Goal: Information Seeking & Learning: Learn about a topic

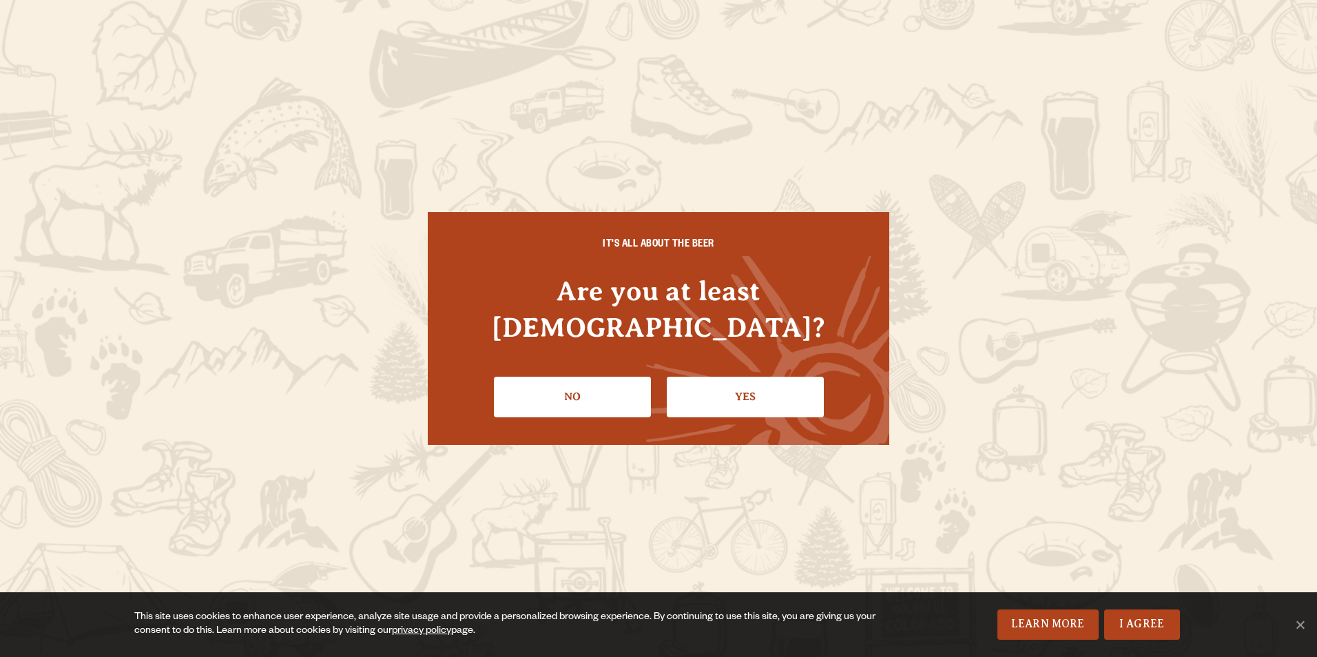
drag, startPoint x: 734, startPoint y: 379, endPoint x: 734, endPoint y: 392, distance: 13.1
click at [734, 379] on link "Yes" at bounding box center [745, 397] width 157 height 40
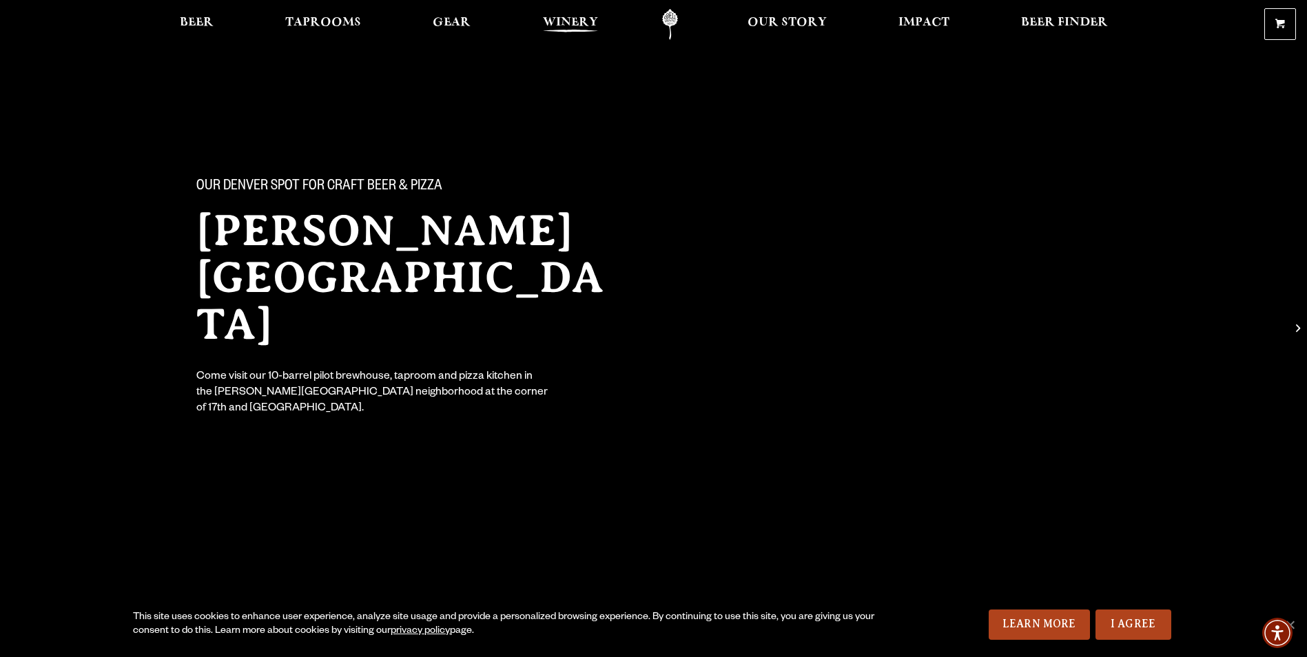
click at [560, 21] on span "Winery" at bounding box center [570, 22] width 55 height 11
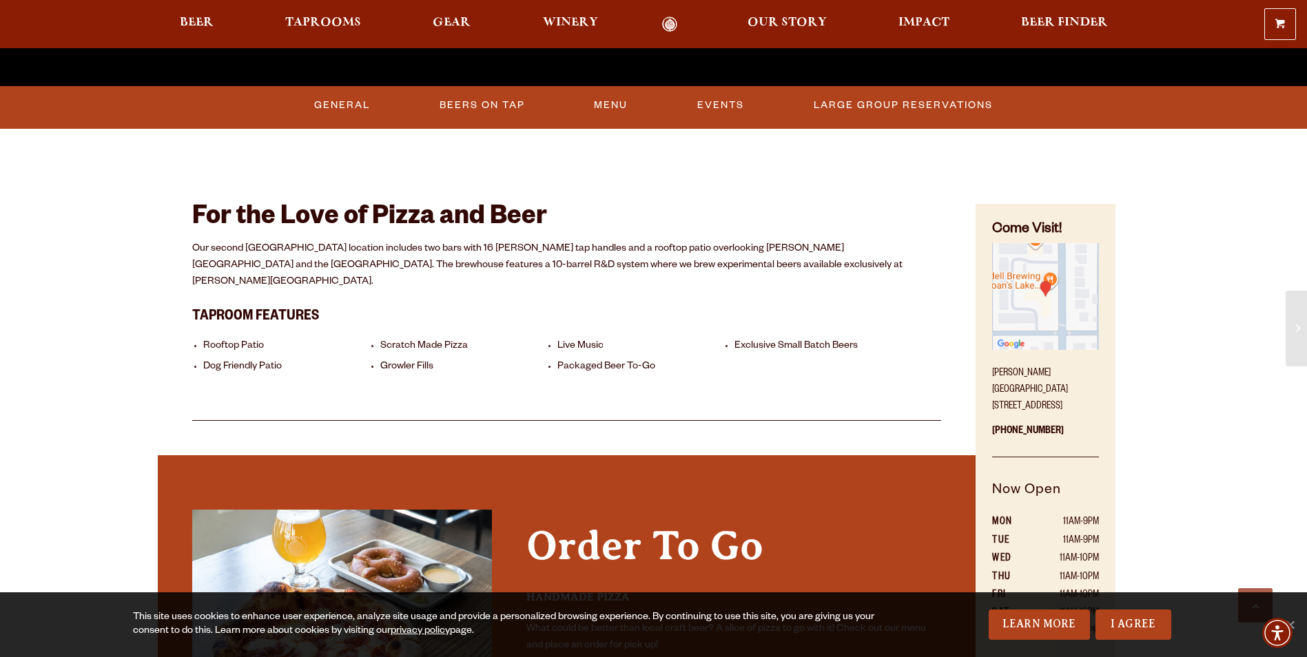
scroll to position [620, 0]
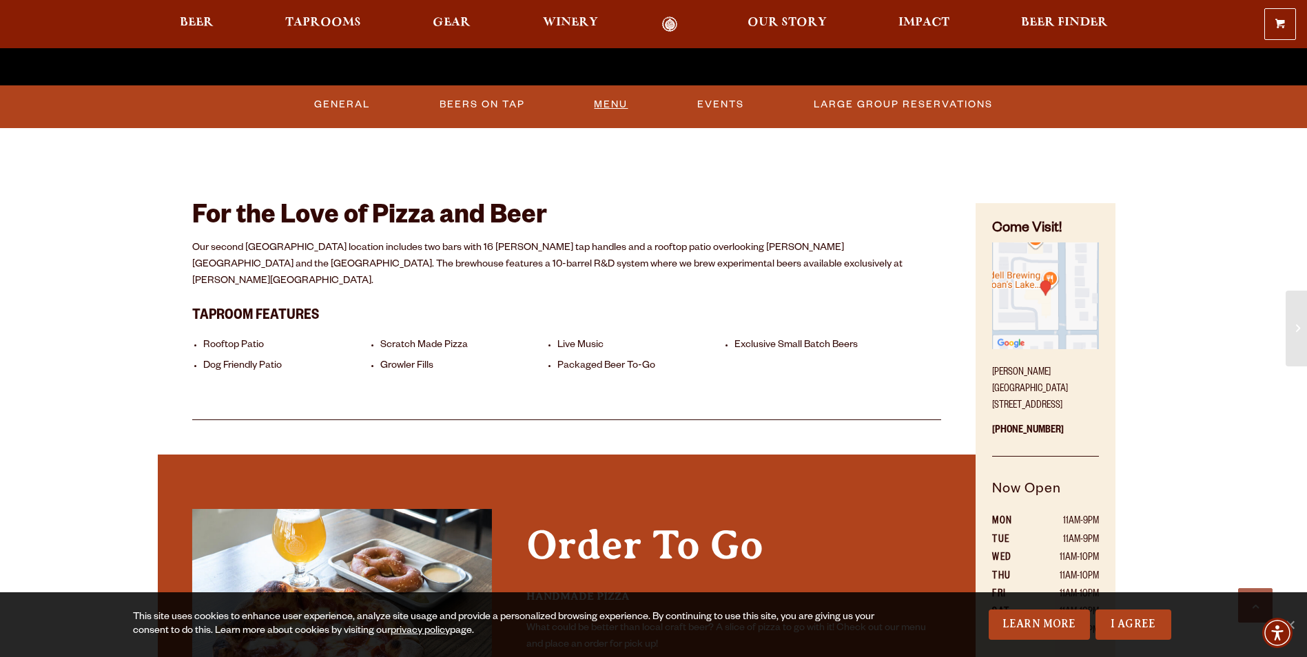
click at [627, 98] on link "Menu" at bounding box center [610, 105] width 45 height 32
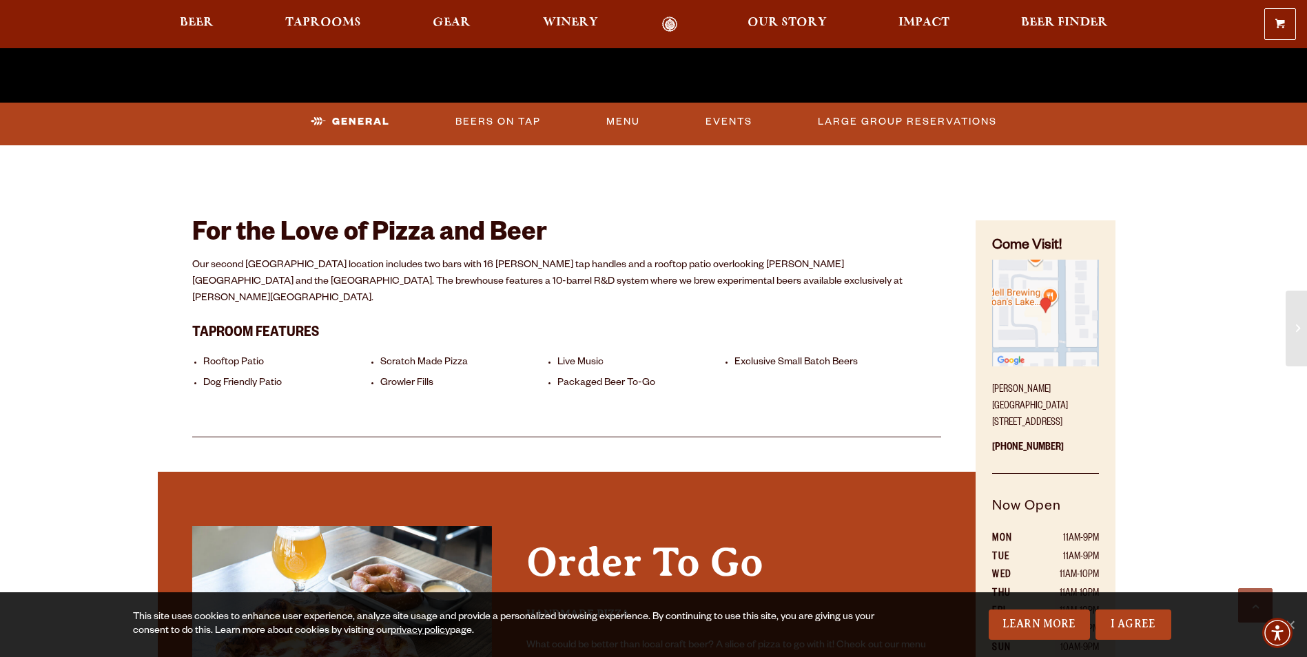
scroll to position [551, 0]
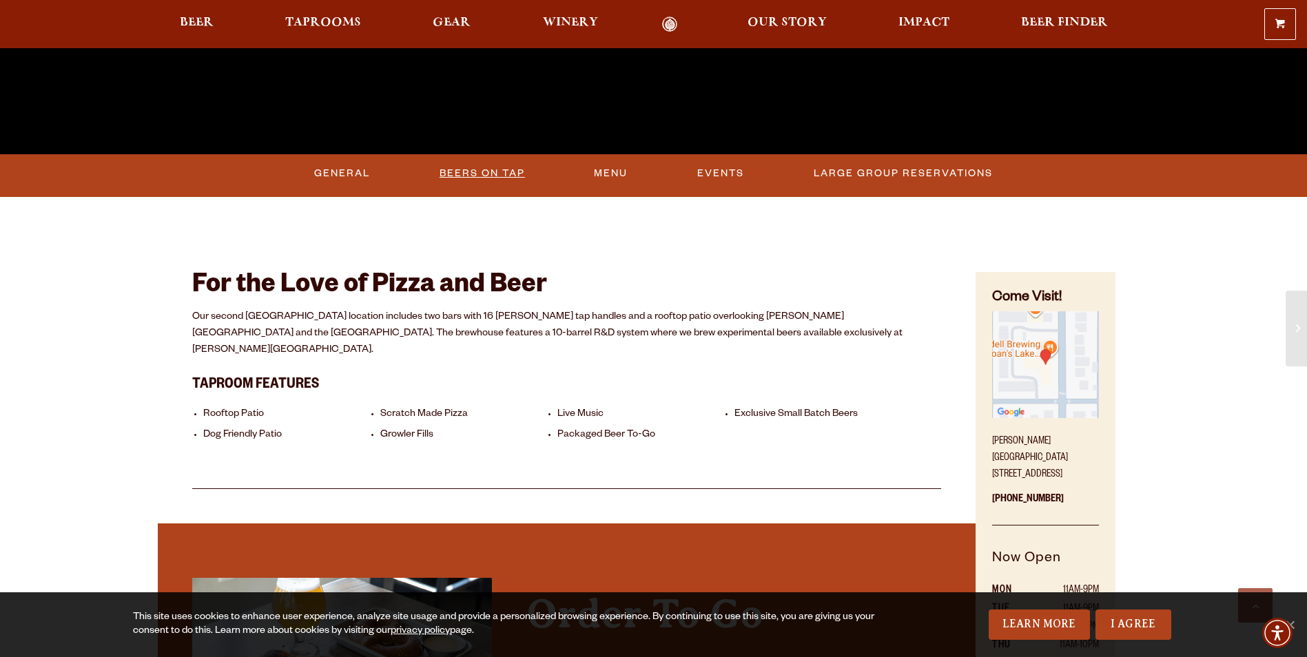
click at [504, 175] on link "Beers On Tap" at bounding box center [482, 174] width 96 height 32
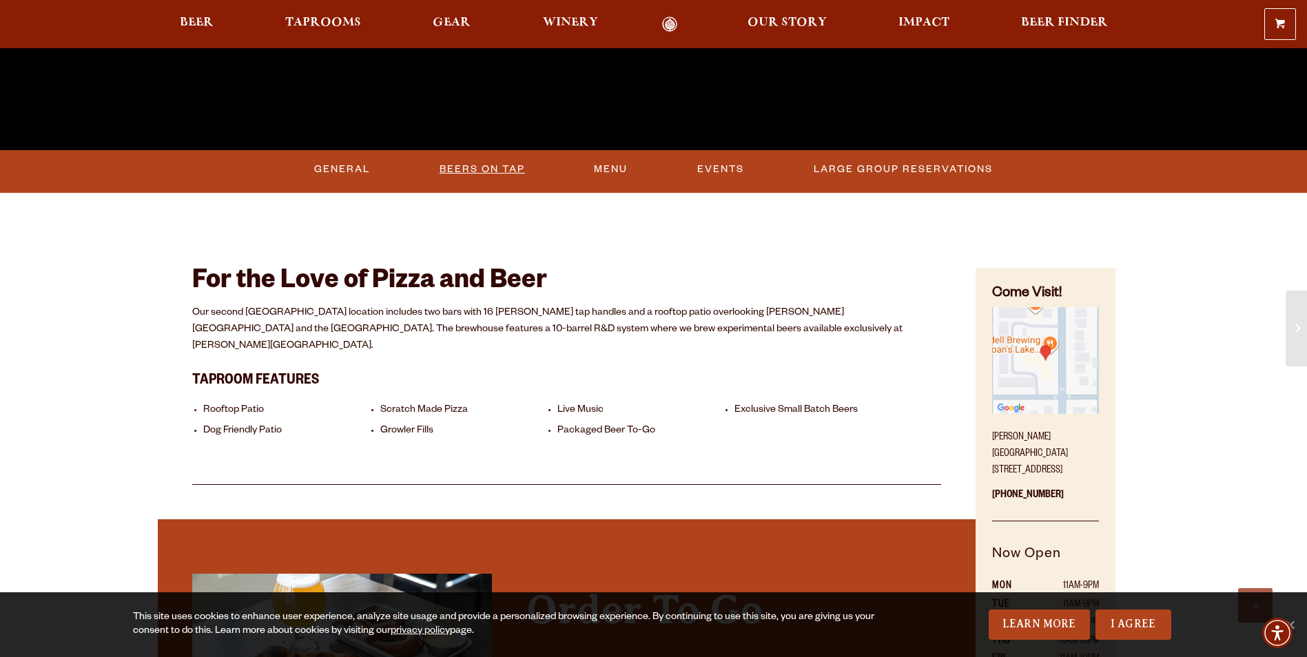
scroll to position [413, 0]
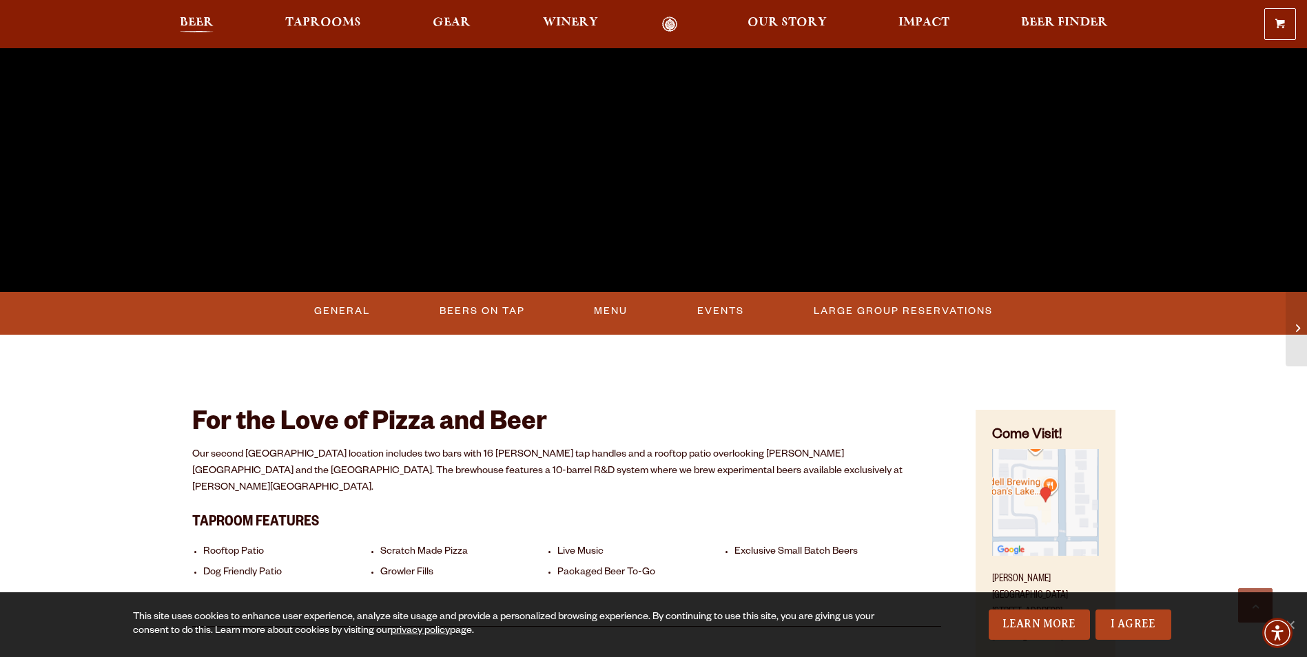
click at [214, 18] on link "Beer" at bounding box center [197, 25] width 52 height 16
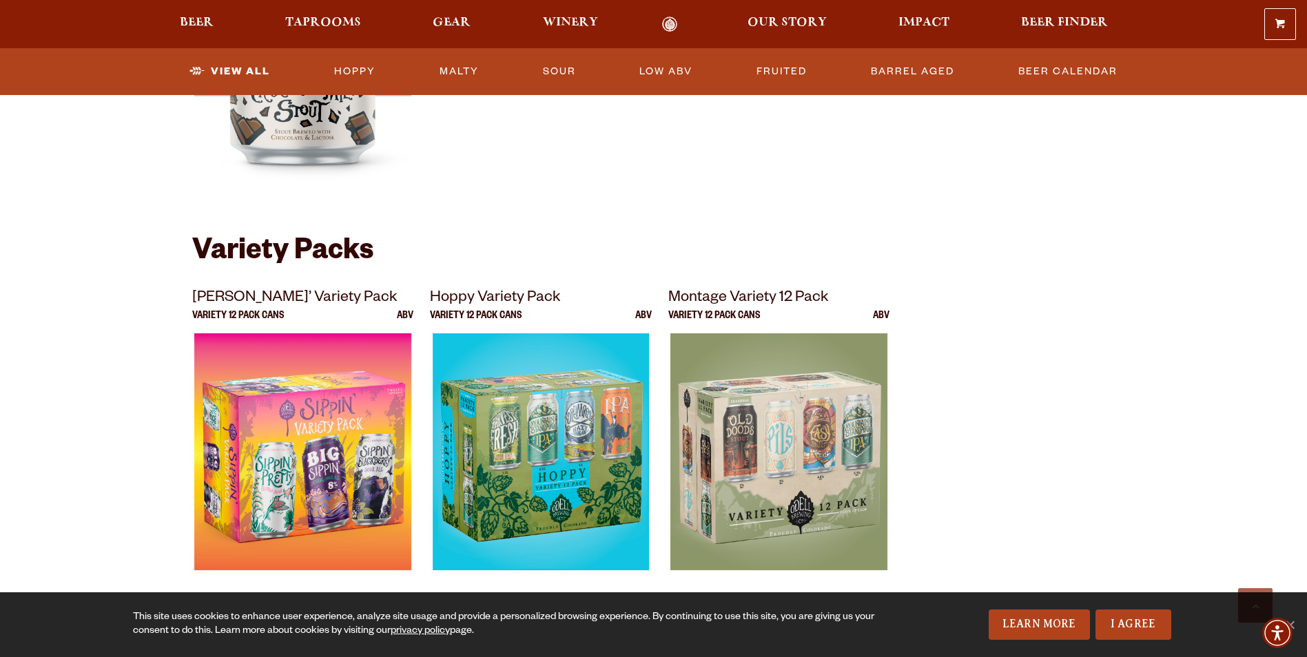
scroll to position [2617, 0]
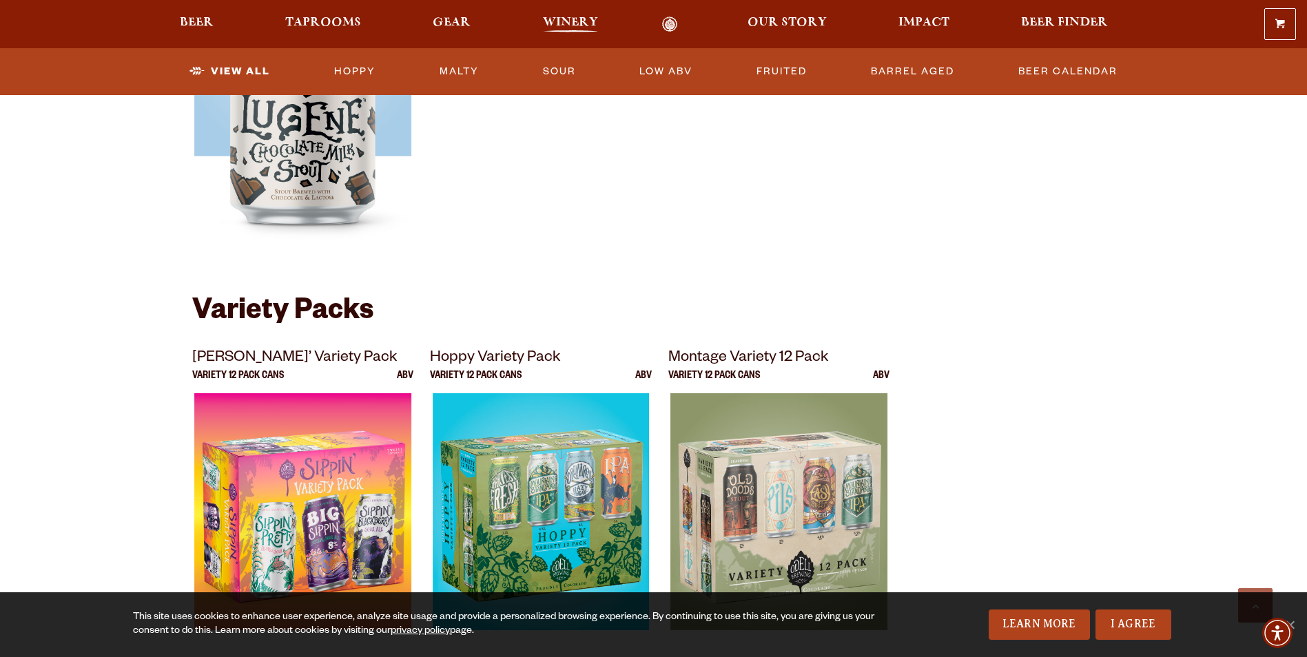
click at [576, 28] on span "Winery" at bounding box center [570, 22] width 55 height 11
click at [326, 23] on span "Taprooms" at bounding box center [323, 22] width 76 height 11
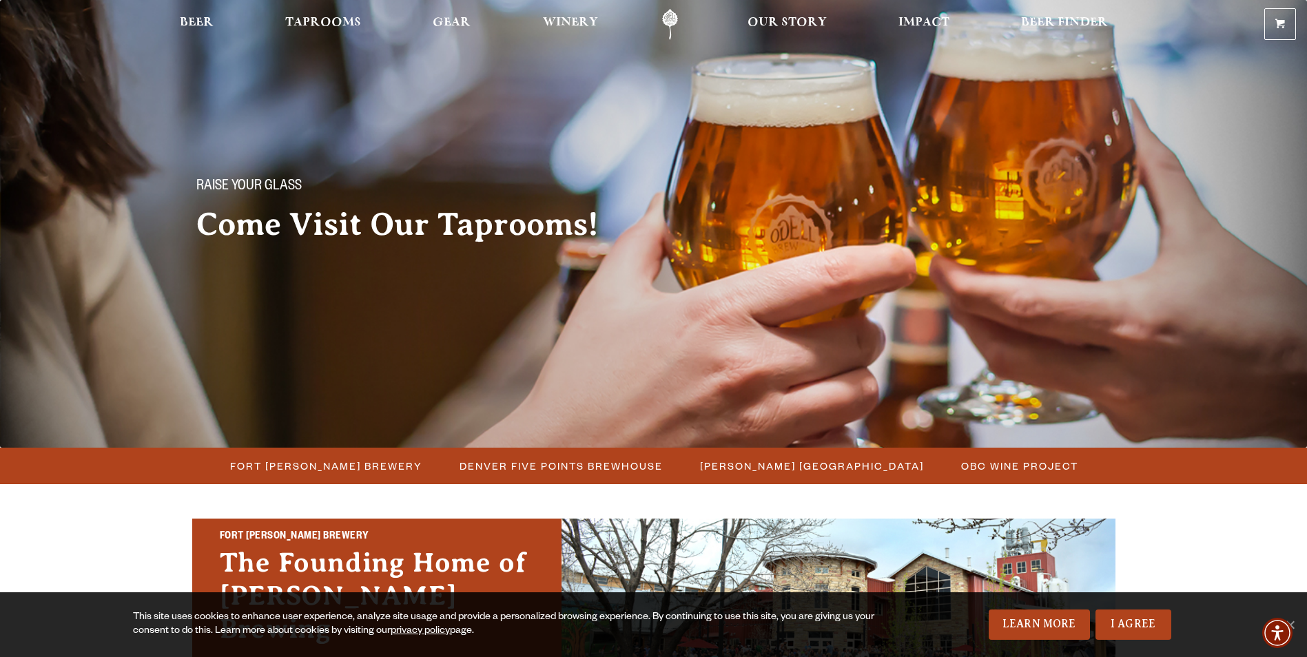
click at [165, 17] on div "Beer Taprooms Gear Winery Our Story Impact Beer Finder Menu Menu" at bounding box center [632, 24] width 992 height 31
click at [176, 22] on link "Beer" at bounding box center [197, 24] width 52 height 31
